Goal: Use online tool/utility: Utilize a website feature to perform a specific function

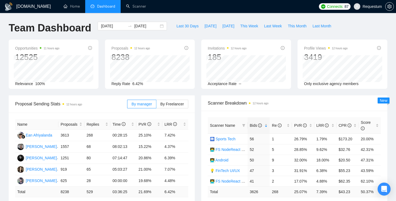
scroll to position [42, 0]
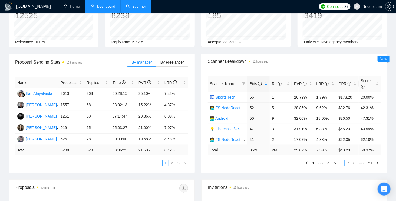
click at [140, 6] on link "Scanner" at bounding box center [136, 6] width 20 height 5
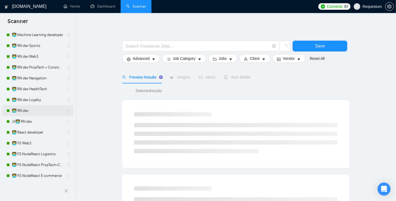
scroll to position [281, 0]
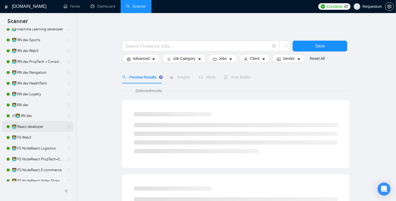
click at [29, 129] on link "👨‍💻 React developer" at bounding box center [37, 126] width 51 height 11
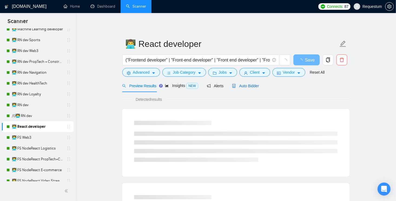
click at [256, 86] on span "Auto Bidder" at bounding box center [245, 86] width 27 height 4
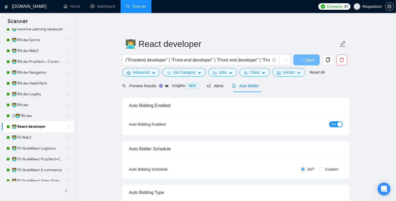
checkbox input "true"
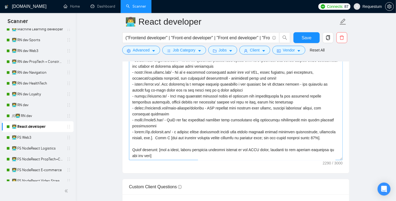
scroll to position [66, 0]
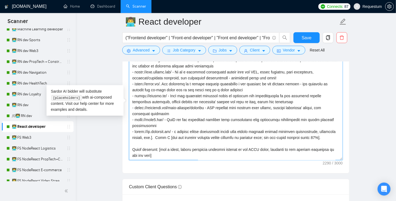
drag, startPoint x: 176, startPoint y: 136, endPoint x: 154, endPoint y: 143, distance: 22.7
click at [154, 143] on textarea "Cover letter template:" at bounding box center [236, 99] width 214 height 122
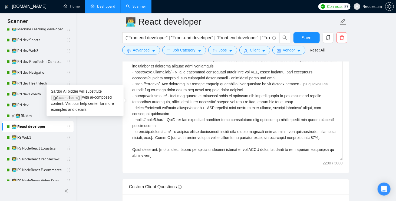
click at [99, 9] on link "Dashboard" at bounding box center [103, 6] width 25 height 5
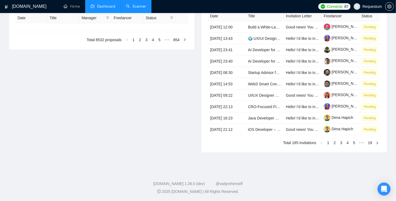
type input "[DATE]"
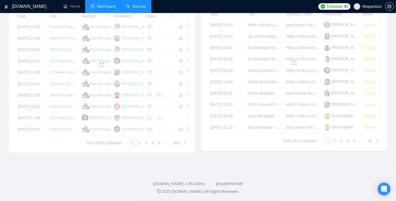
scroll to position [212, 0]
